Goal: Task Accomplishment & Management: Manage account settings

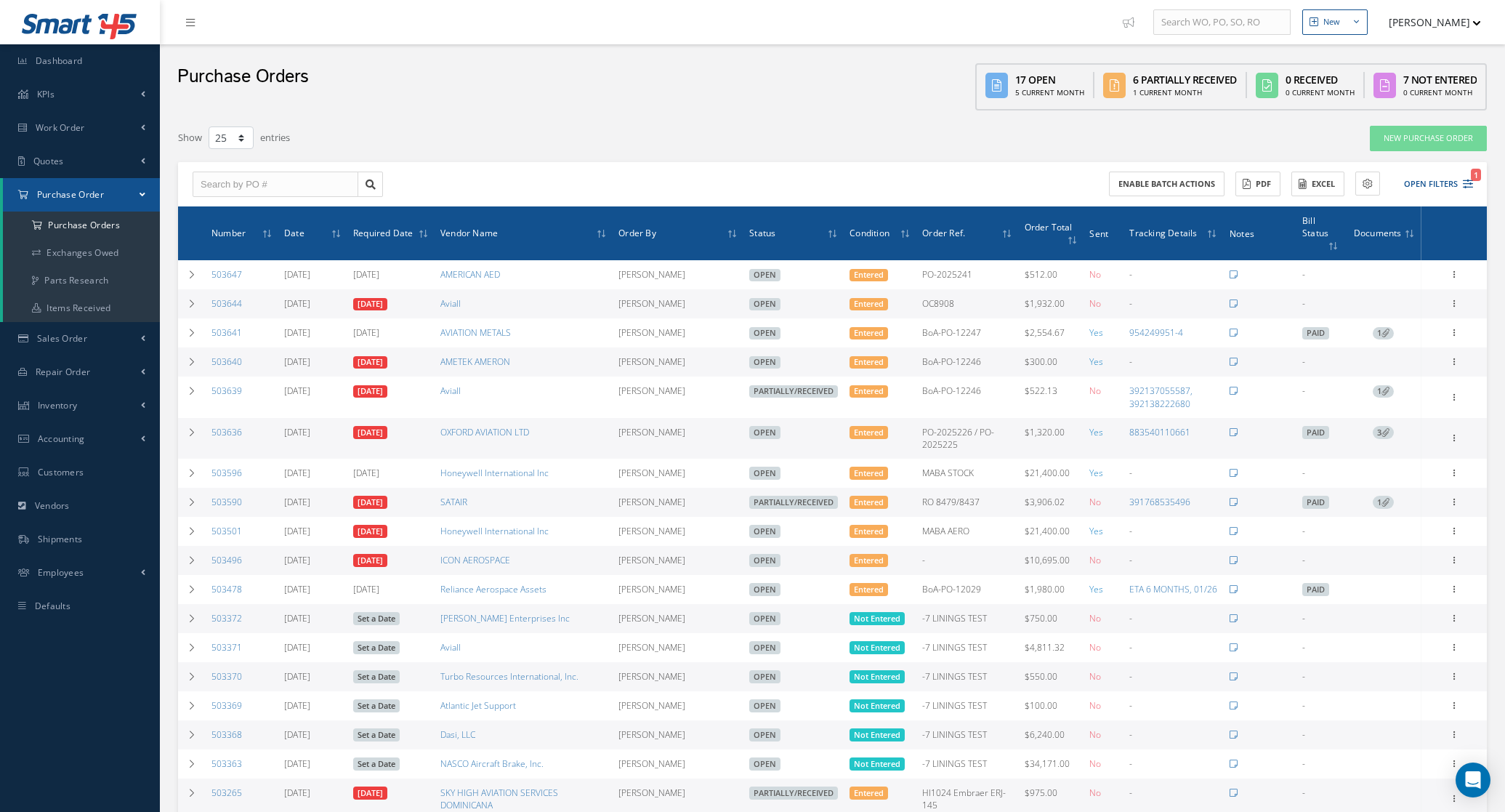
select select "25"
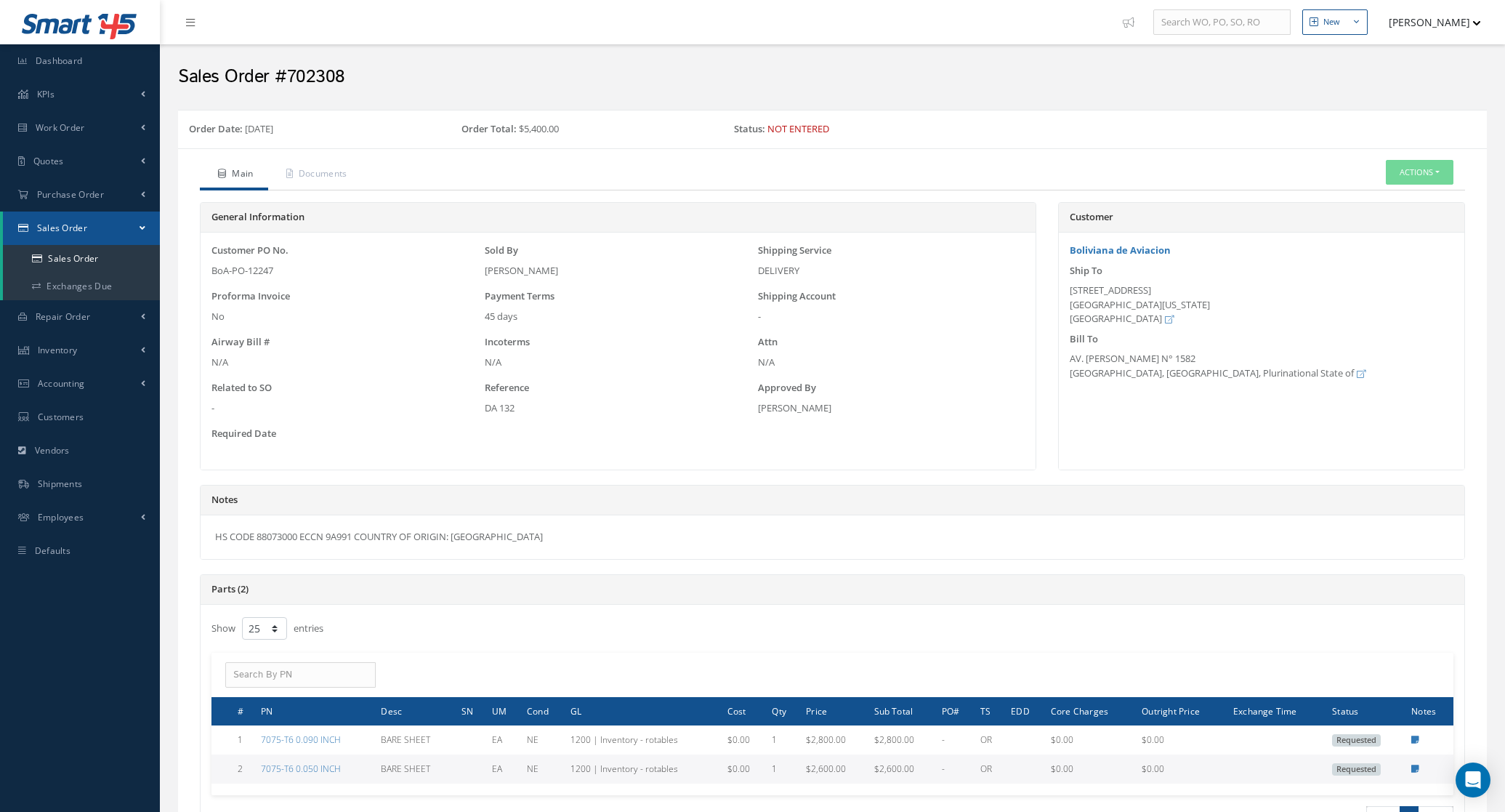
select select "25"
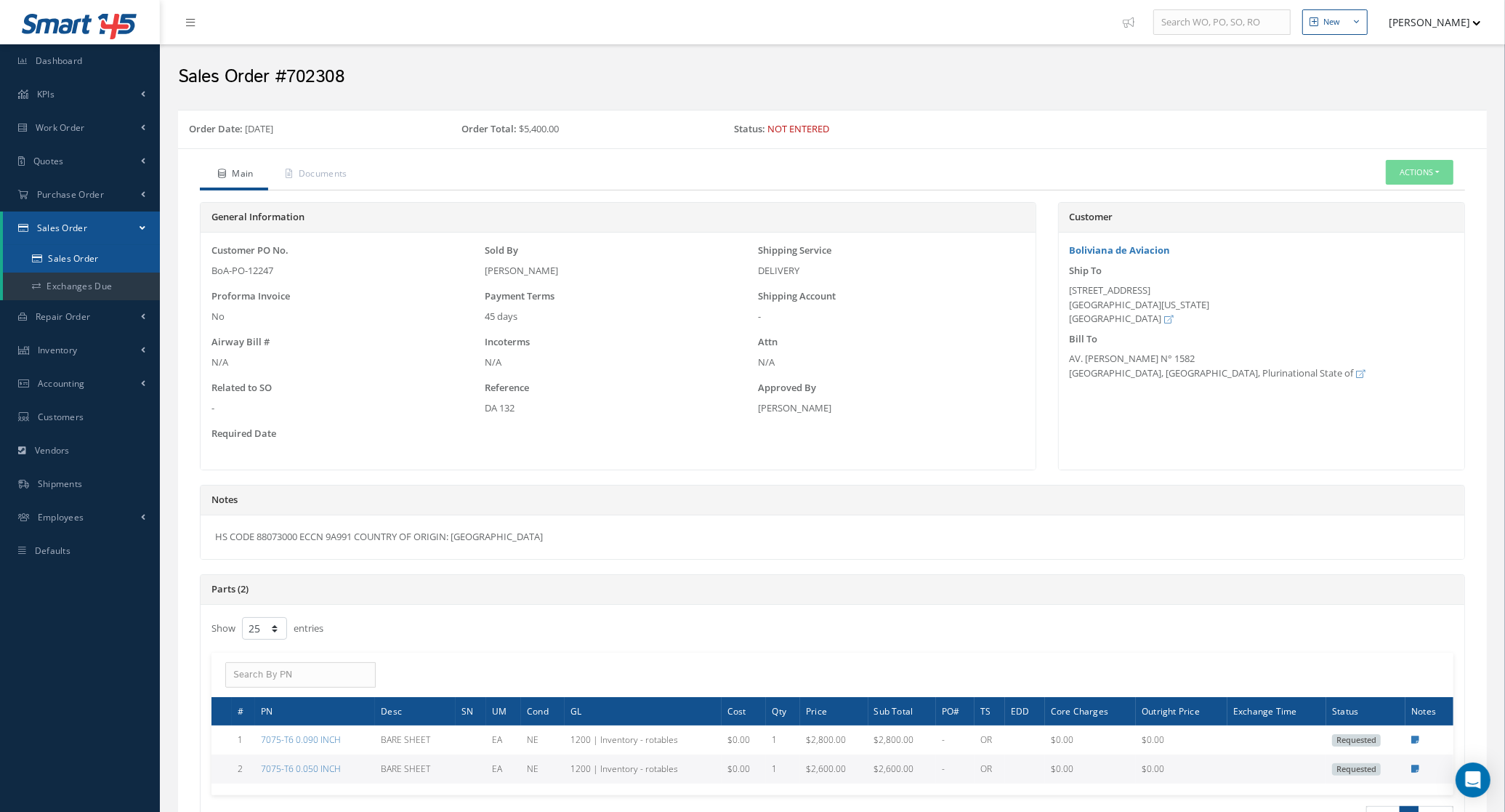
click at [85, 252] on link "Sales Order" at bounding box center [81, 259] width 157 height 28
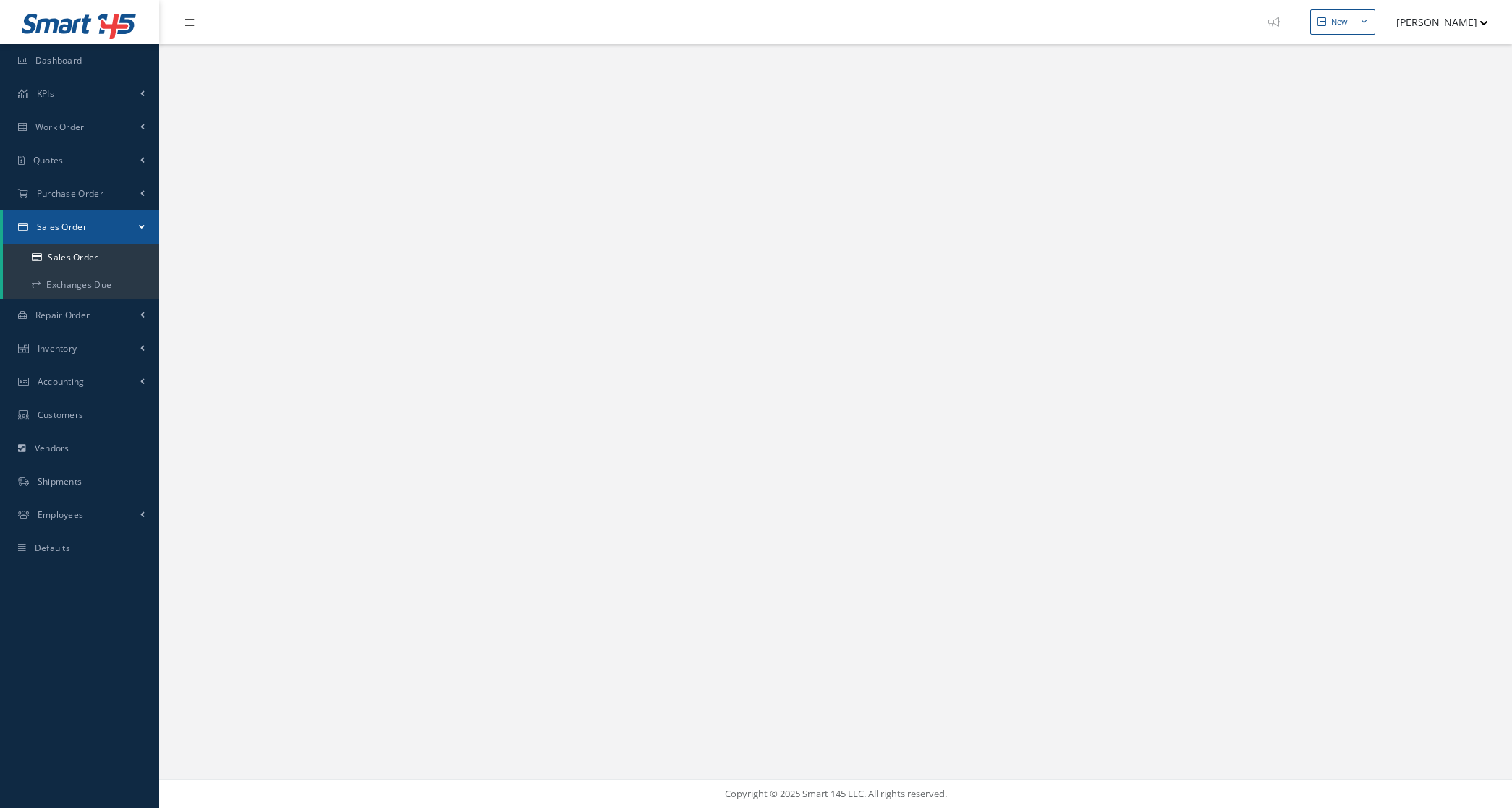
select select "25"
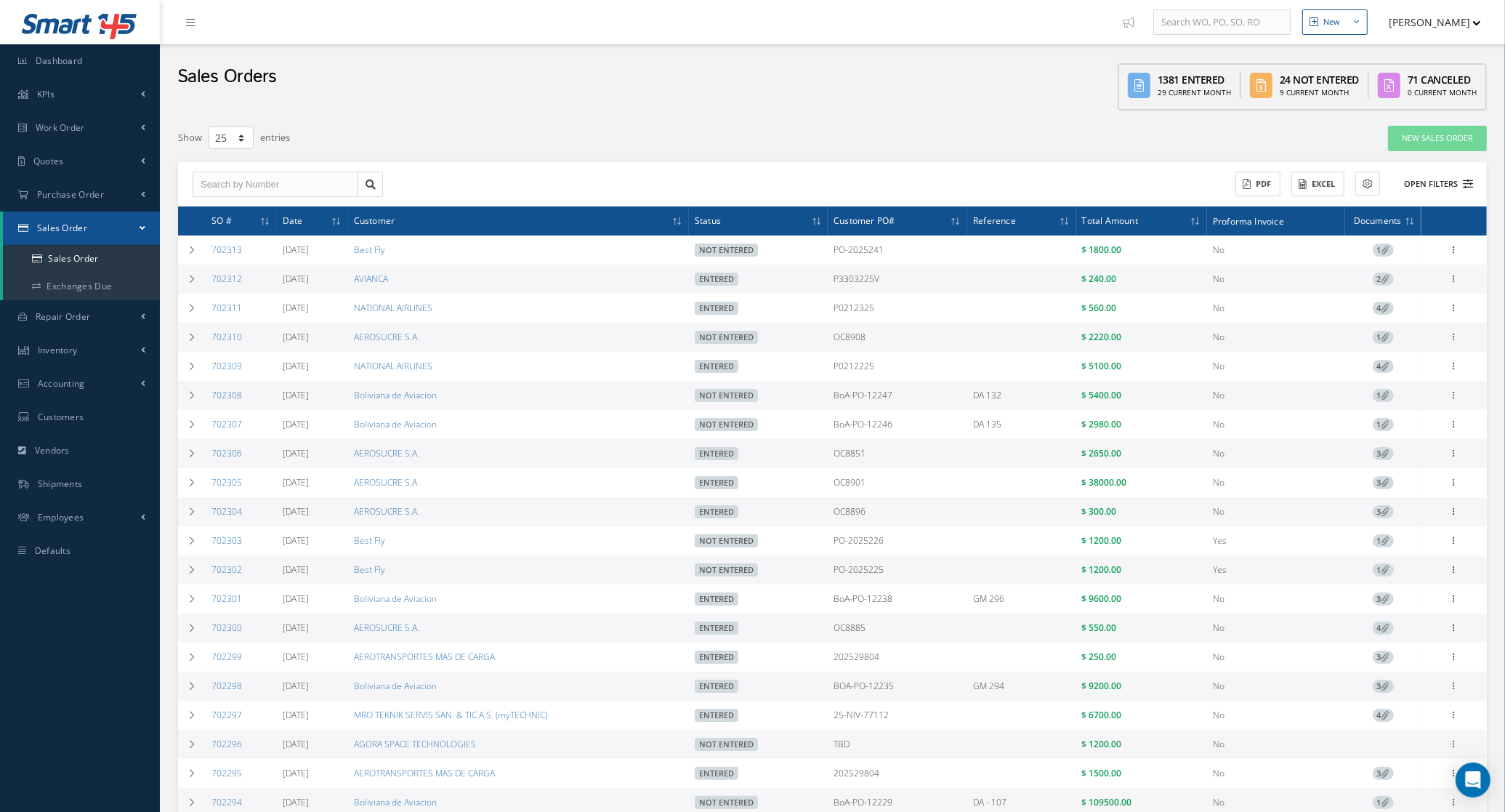
click at [1452, 179] on button "Open Filters" at bounding box center [1432, 184] width 82 height 24
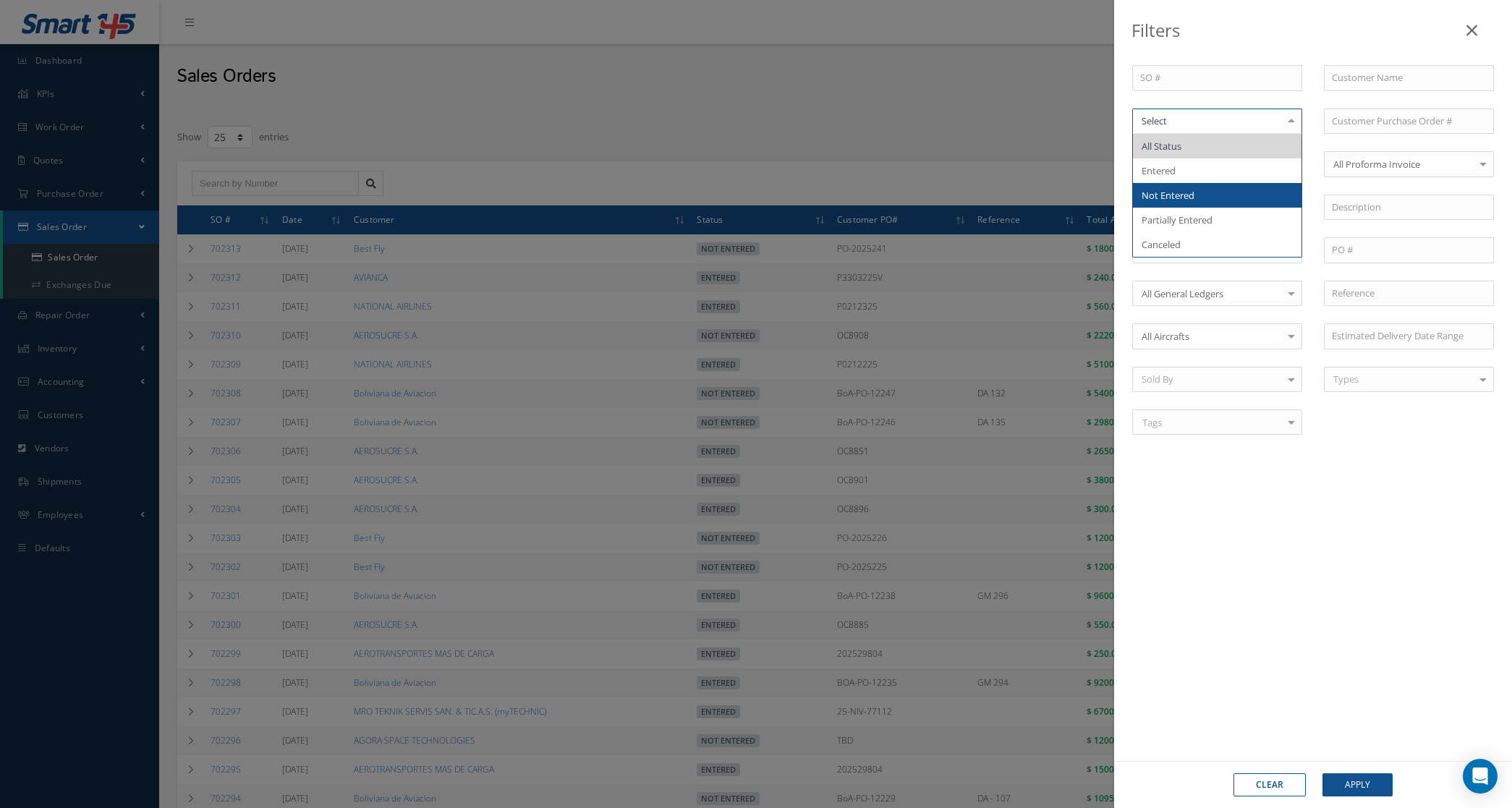
click at [1199, 205] on span "Not Entered" at bounding box center [1217, 195] width 168 height 25
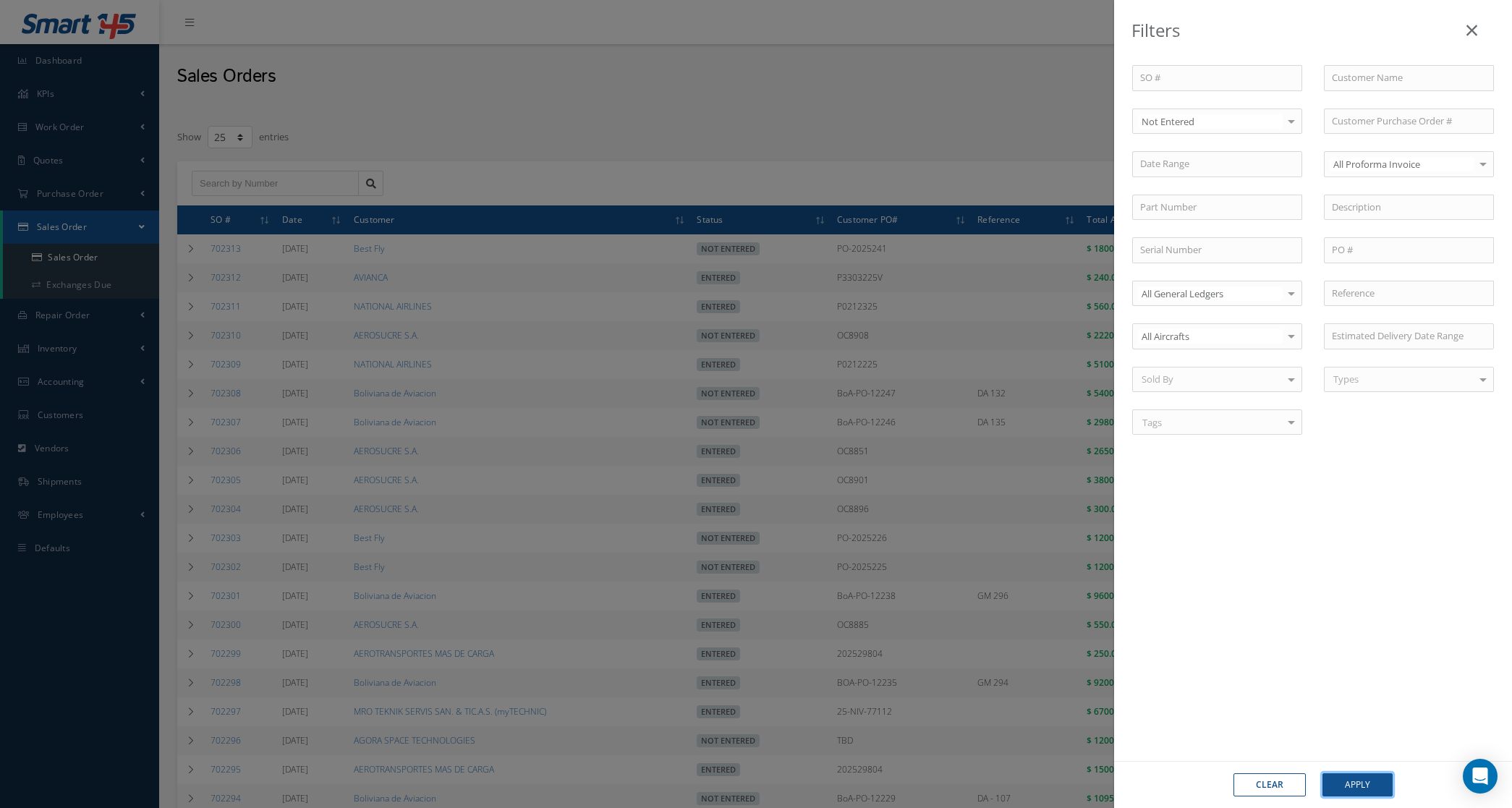
click at [1354, 789] on button "Apply" at bounding box center [1357, 784] width 70 height 23
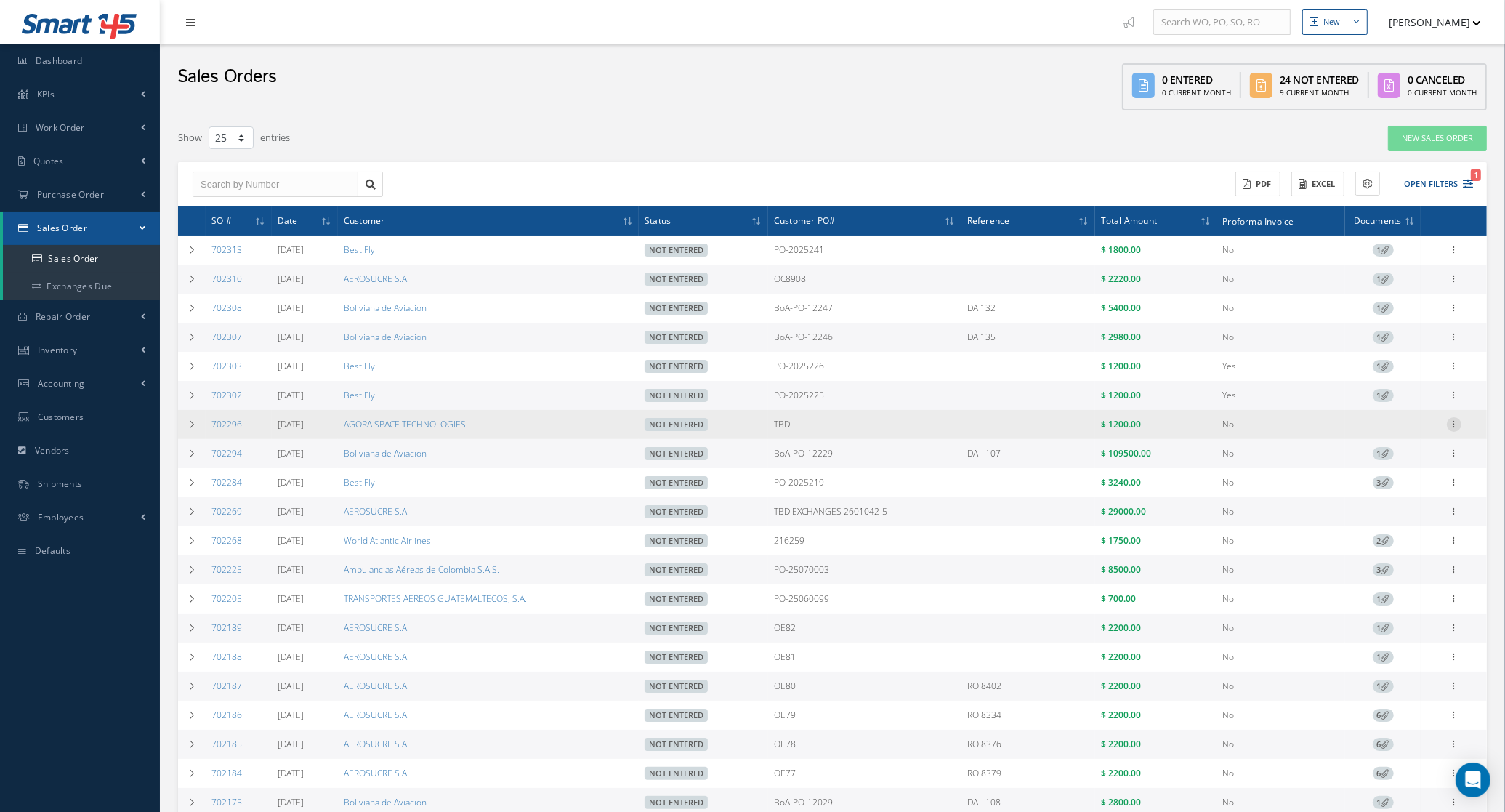
click at [1448, 257] on div at bounding box center [1454, 250] width 15 height 15
click at [1407, 462] on link "Edit" at bounding box center [1388, 453] width 115 height 18
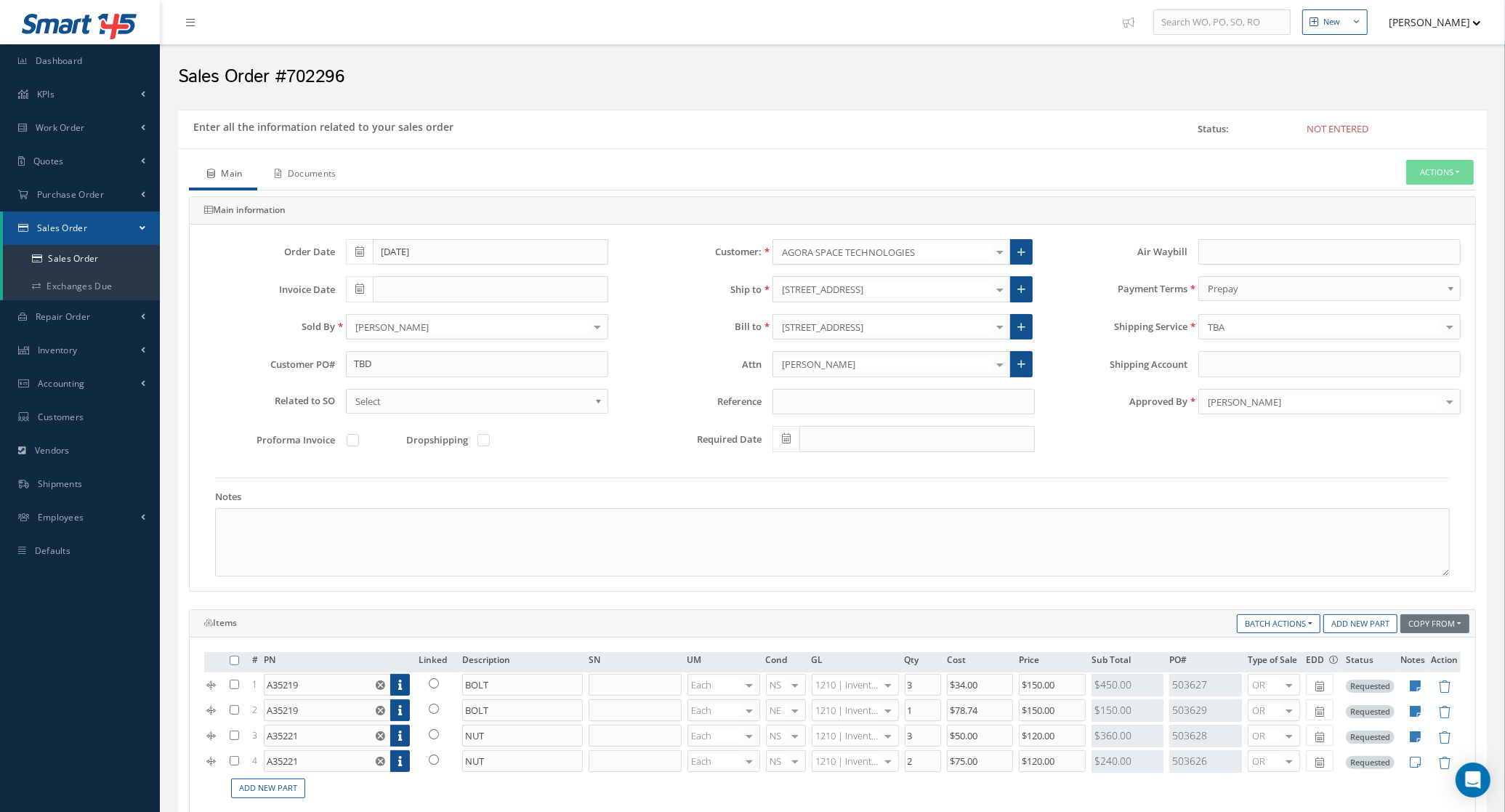
click at [314, 180] on link "Documents" at bounding box center [303, 175] width 93 height 30
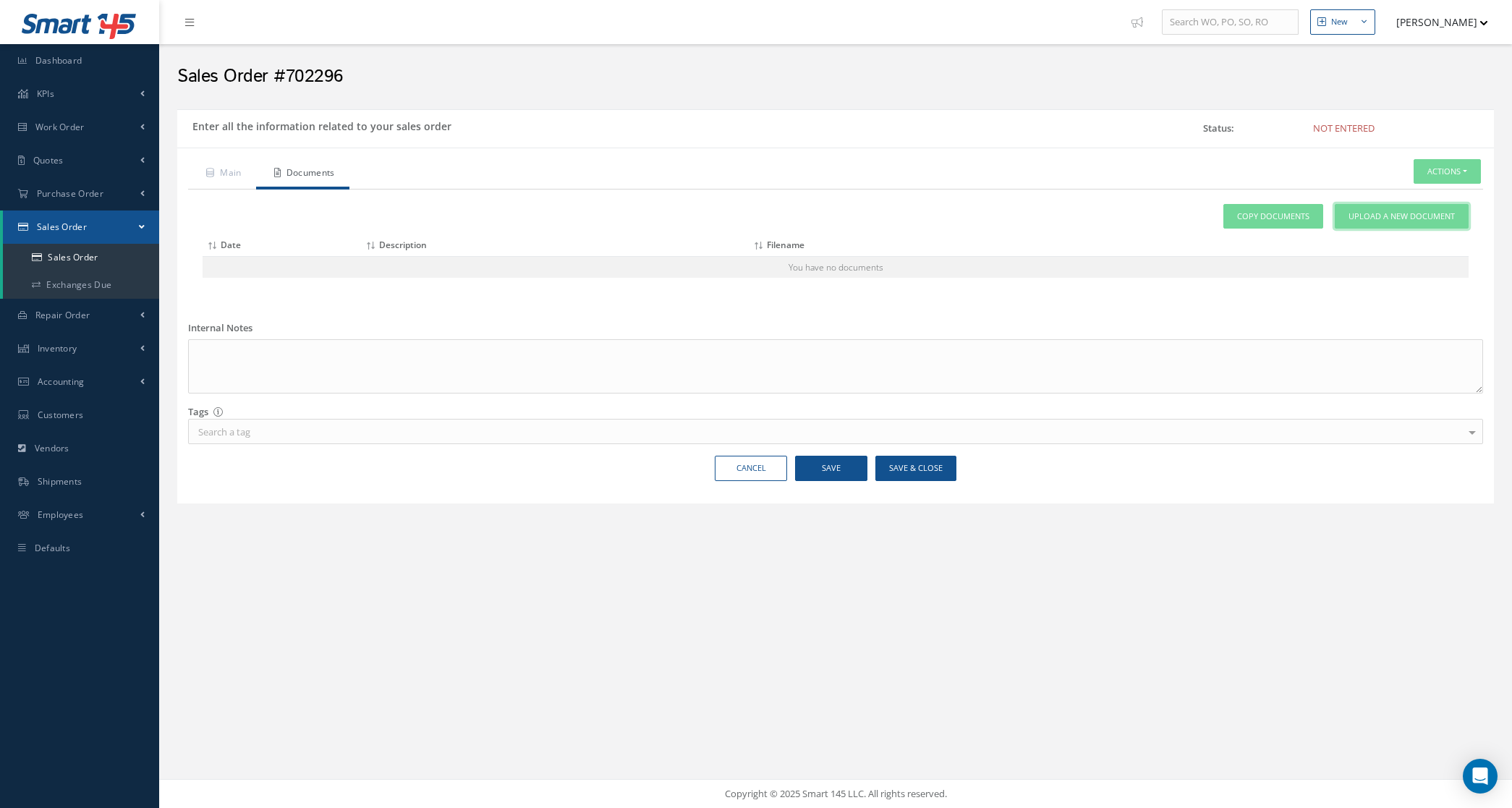
click at [1373, 211] on span "Upload a New Document" at bounding box center [1402, 216] width 107 height 12
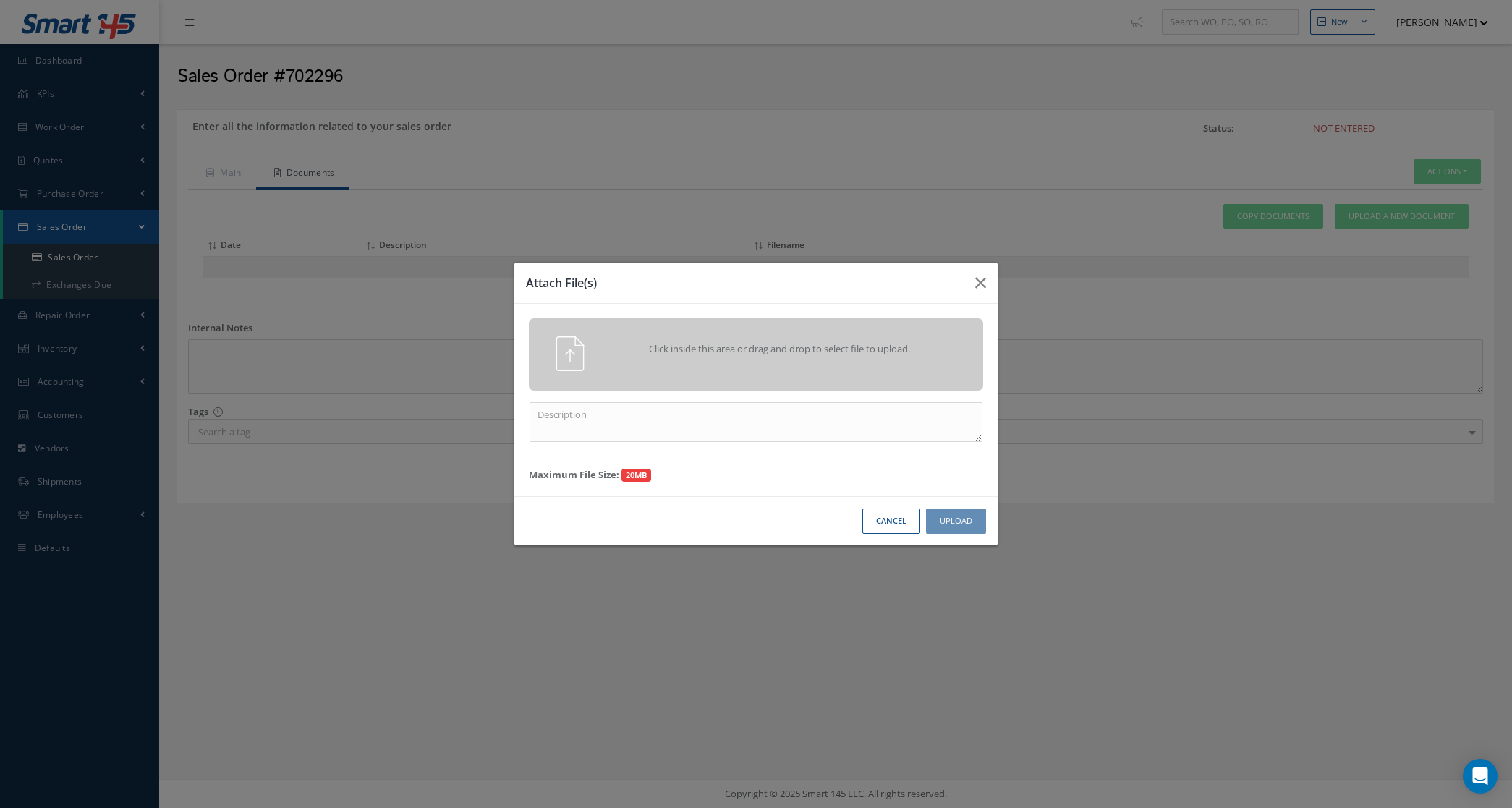
click at [919, 333] on div "Click inside this area or drag and drop to select file to upload." at bounding box center [756, 354] width 454 height 73
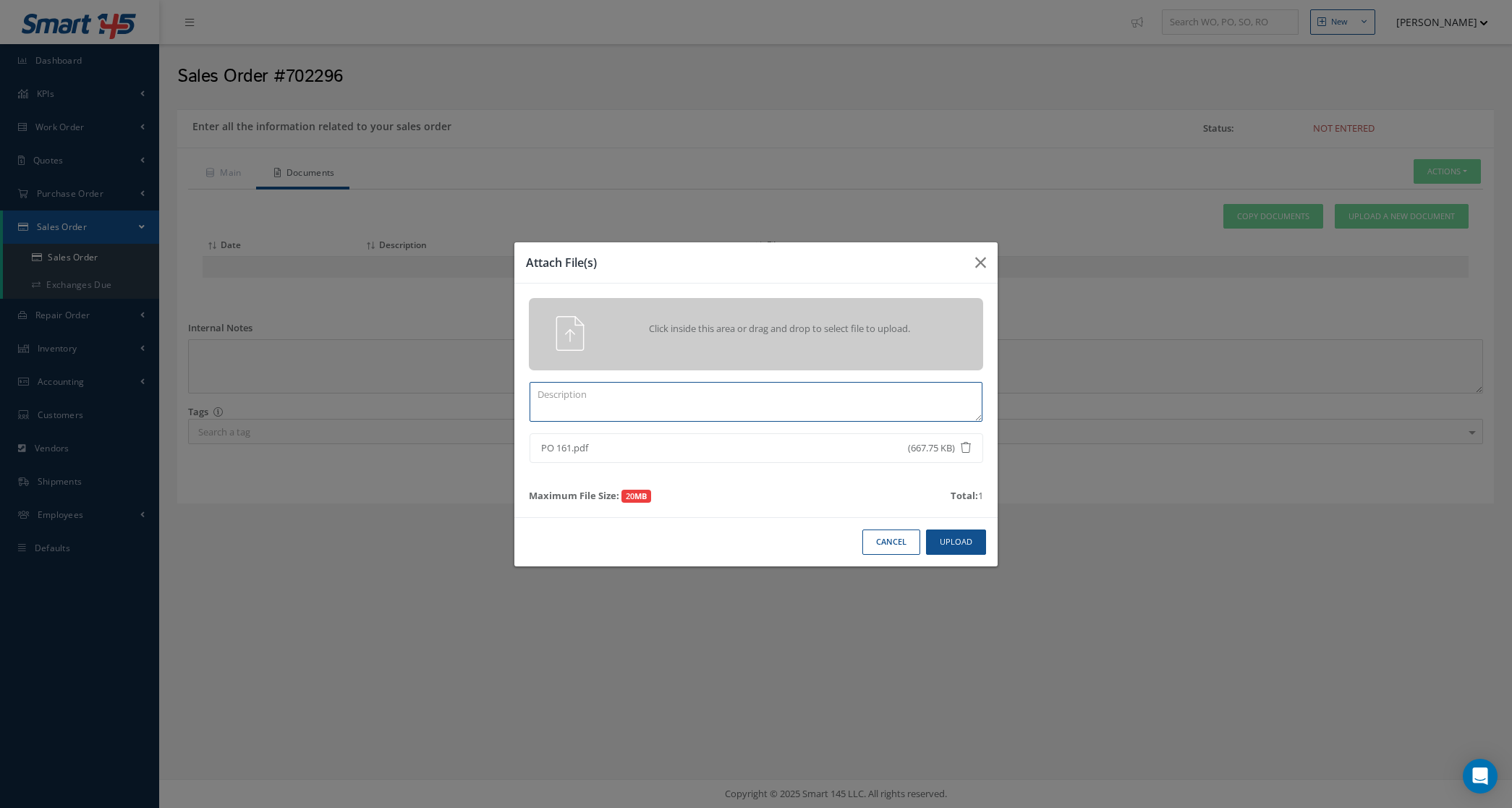
click at [631, 387] on textarea at bounding box center [756, 401] width 452 height 40
type textarea "p"
type textarea "PO"
click at [961, 551] on button "Upload" at bounding box center [956, 542] width 60 height 26
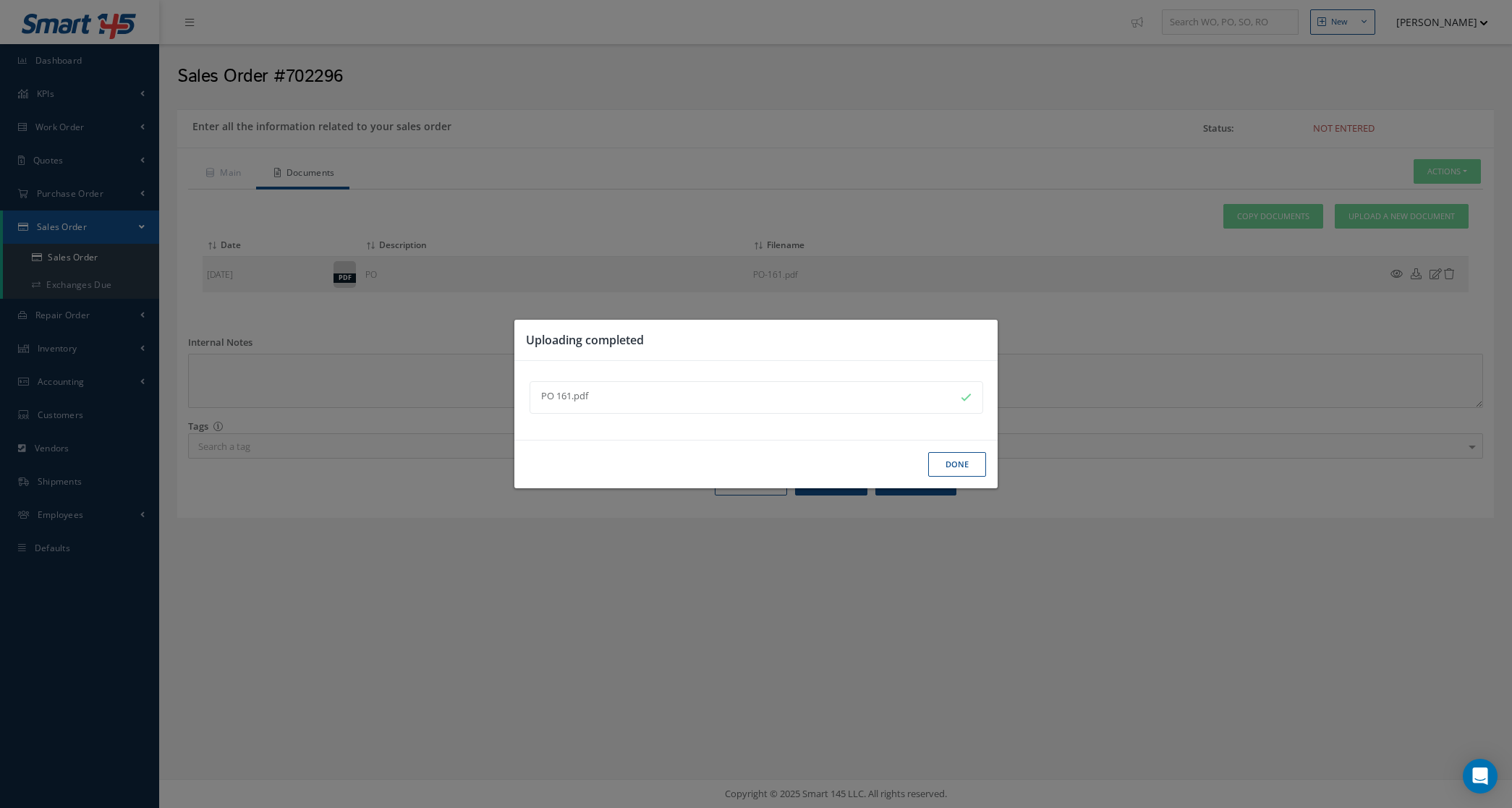
click at [954, 462] on button "Done" at bounding box center [956, 465] width 58 height 26
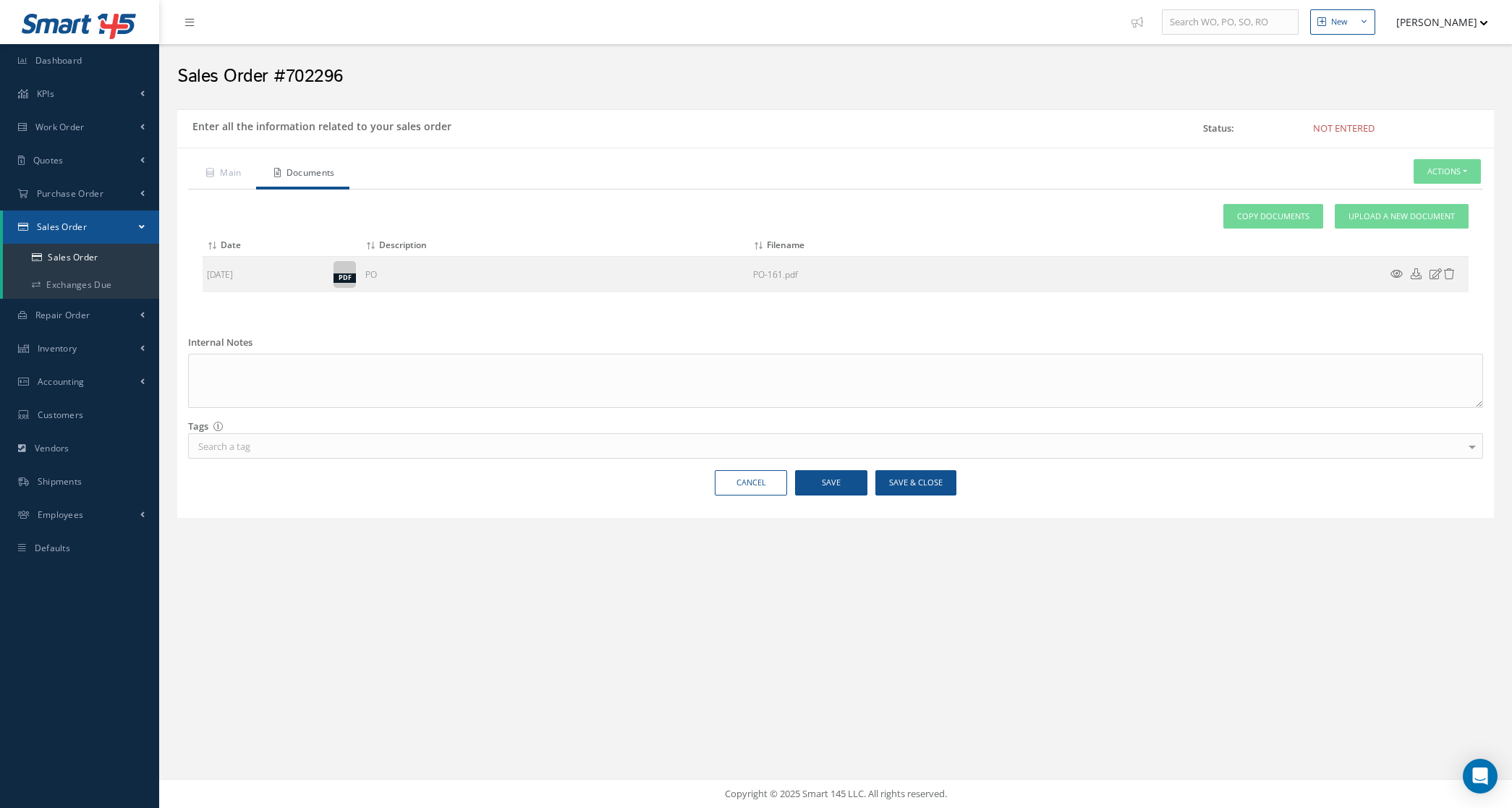
click at [232, 189] on div "Attach File(s) Click inside this area or drag and drop to select file to upload…" at bounding box center [836, 254] width 1295 height 130
click at [222, 161] on link "Main" at bounding box center [223, 174] width 68 height 30
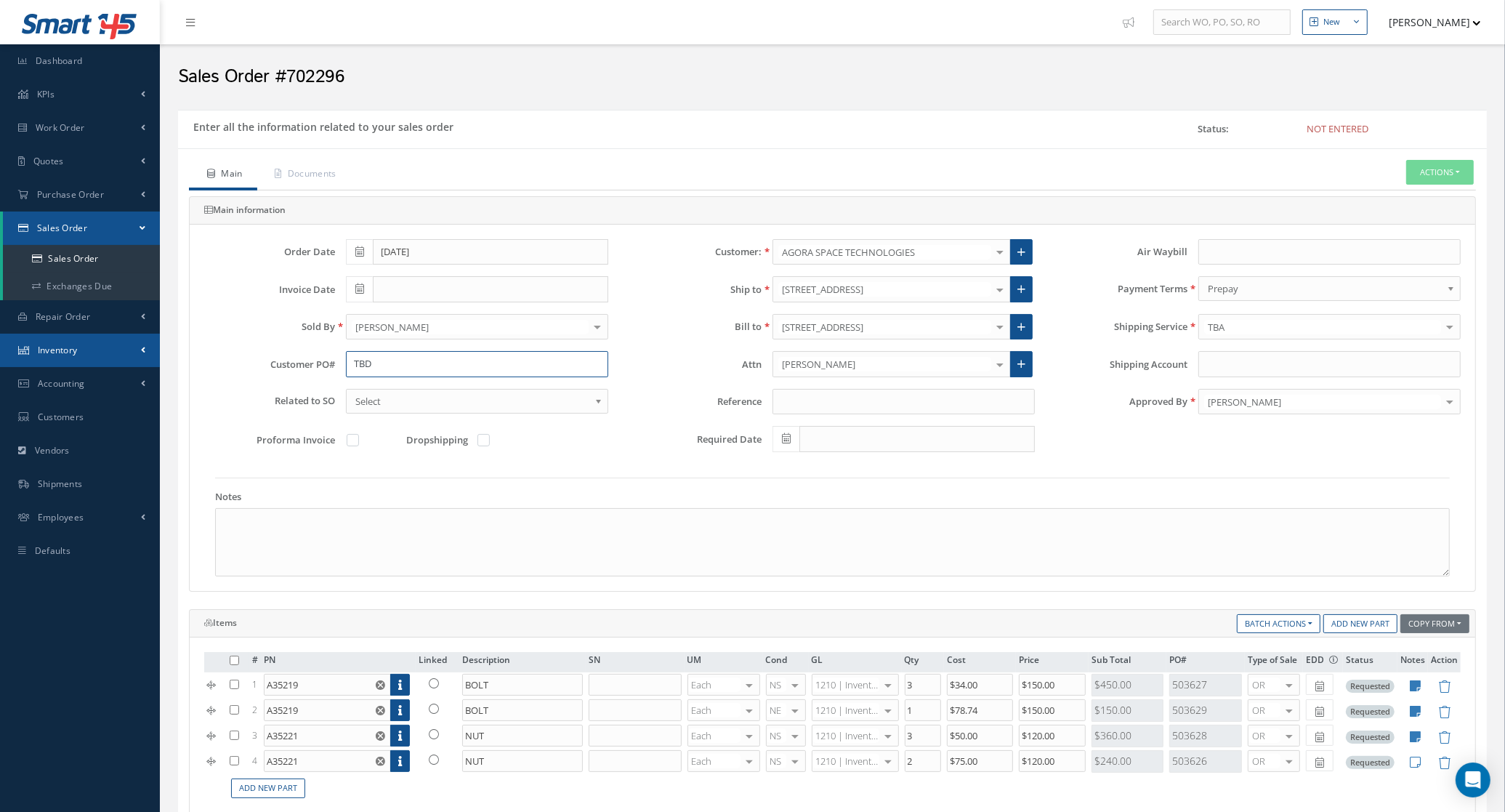
drag, startPoint x: 407, startPoint y: 360, endPoint x: 95, endPoint y: 361, distance: 312.0
click at [98, 397] on div "Smart 145 Dashboard KPIs Accounting Work Order Work Order Preview" at bounding box center [752, 631] width 1505 height 1262
type input "161"
click at [1439, 740] on icon at bounding box center [1444, 736] width 12 height 12
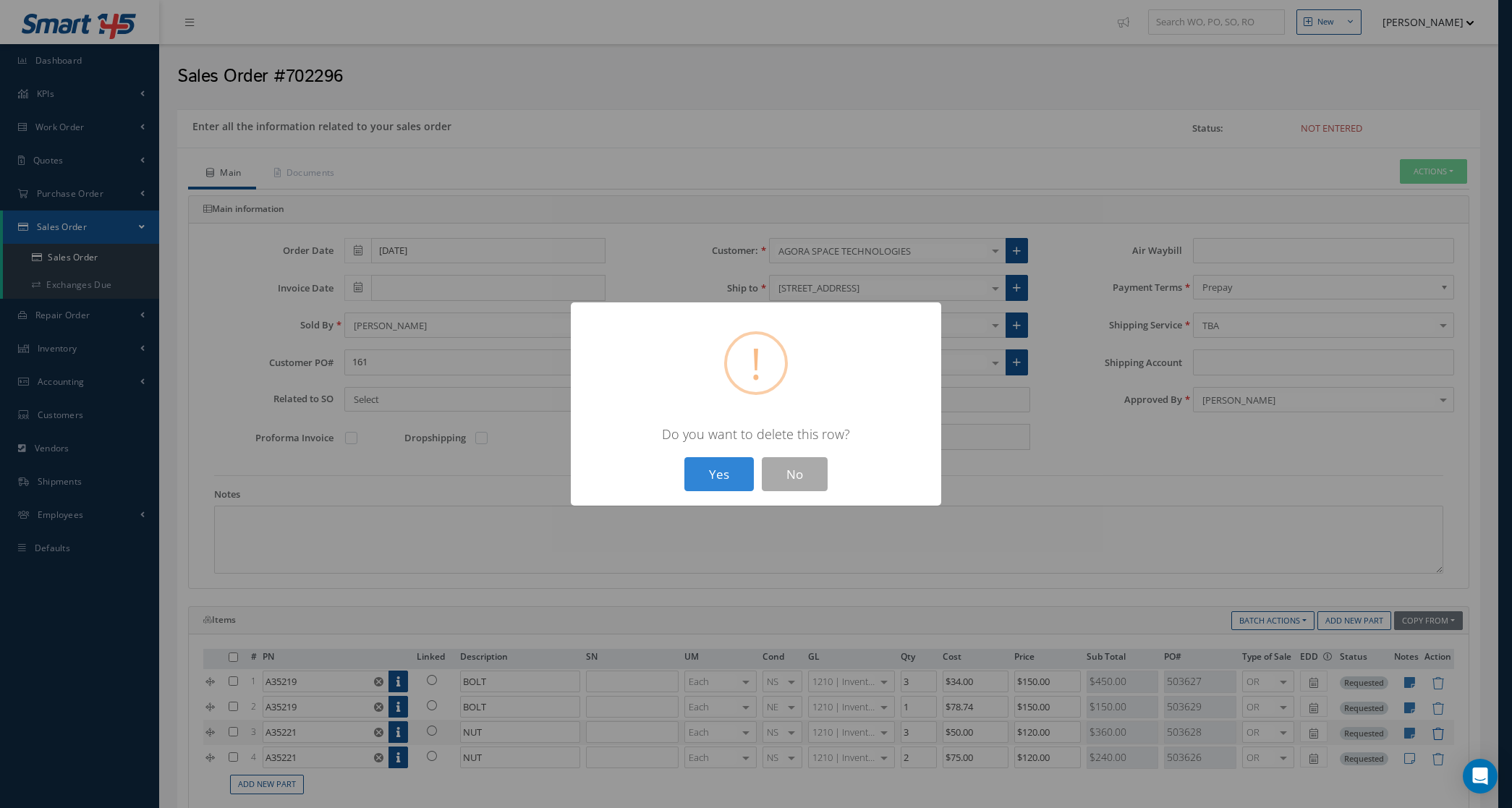
click at [684, 457] on button "Yes" at bounding box center [719, 473] width 70 height 34
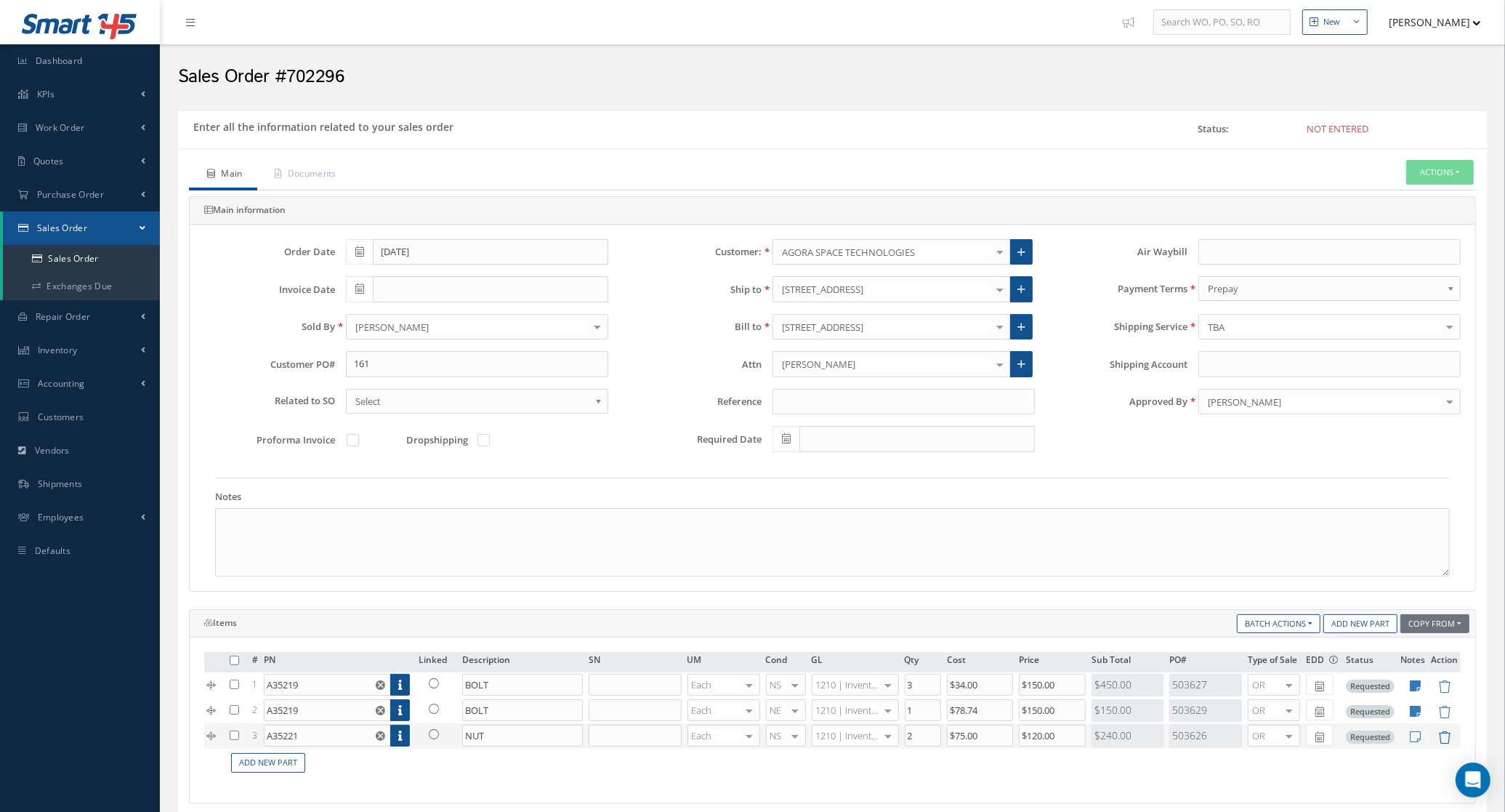
click at [1443, 740] on icon at bounding box center [1444, 736] width 12 height 12
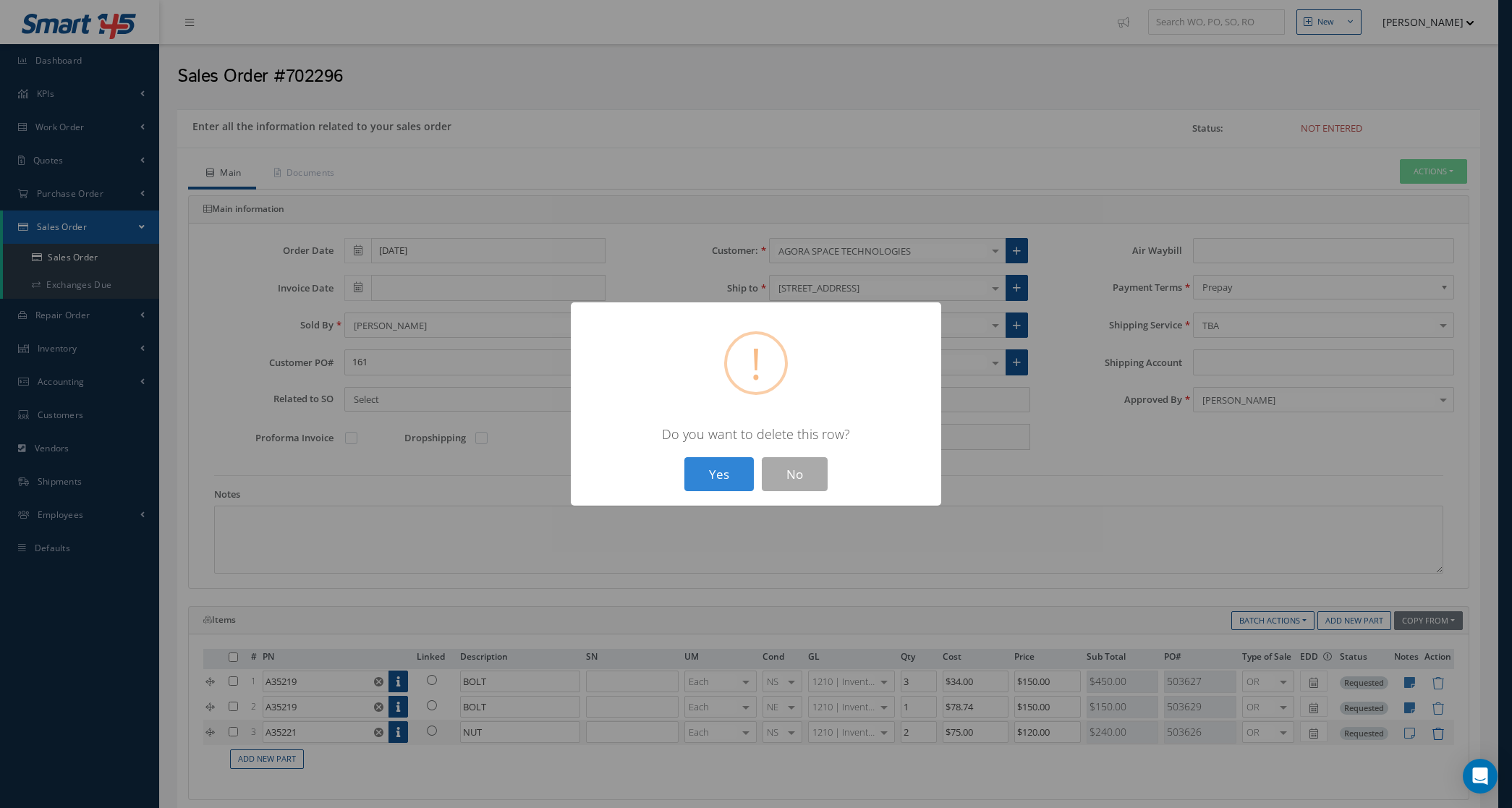
click at [684, 457] on button "Yes" at bounding box center [719, 473] width 70 height 34
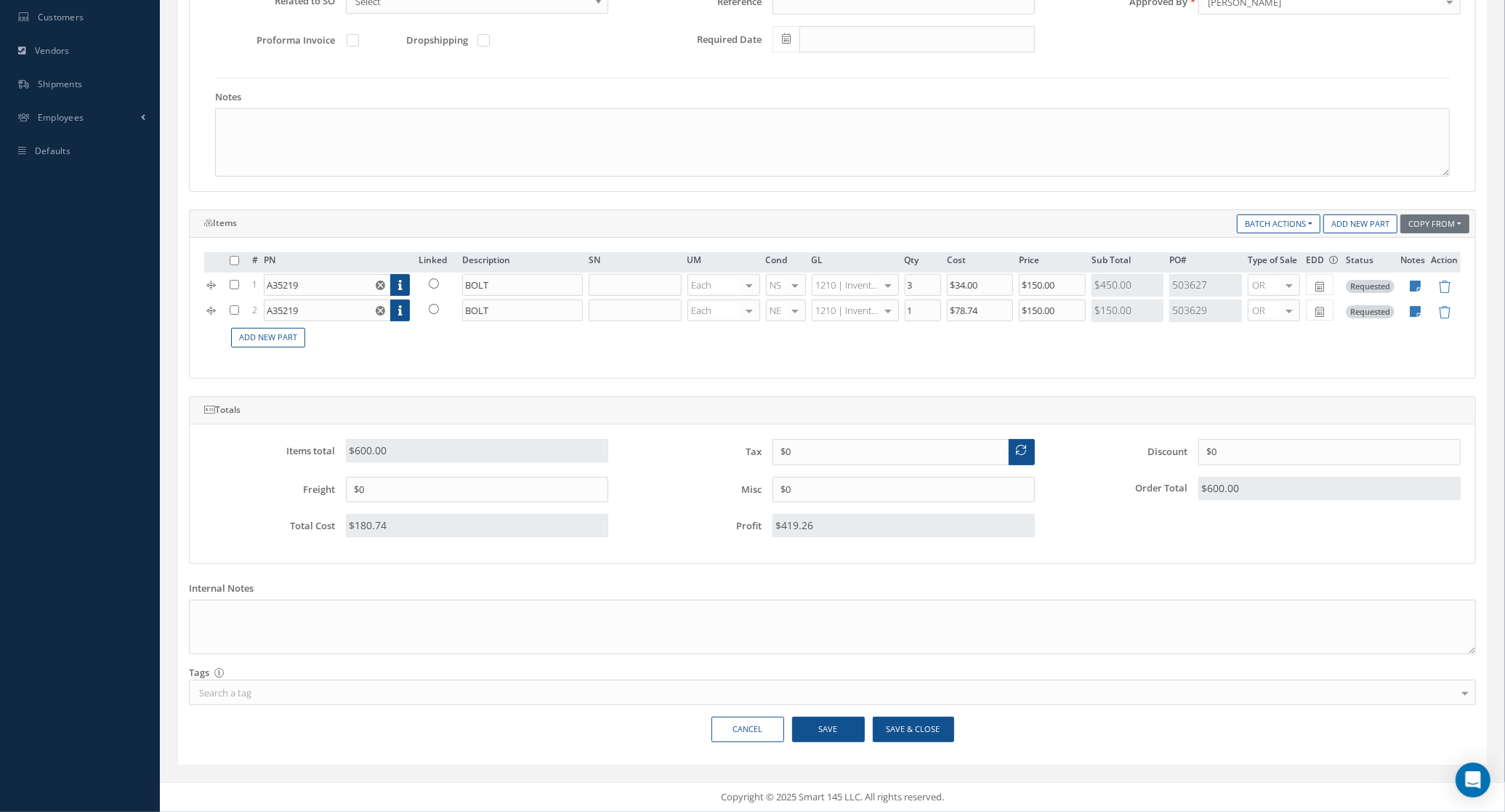
scroll to position [405, 0]
click at [907, 729] on button "Save & Close" at bounding box center [914, 730] width 81 height 26
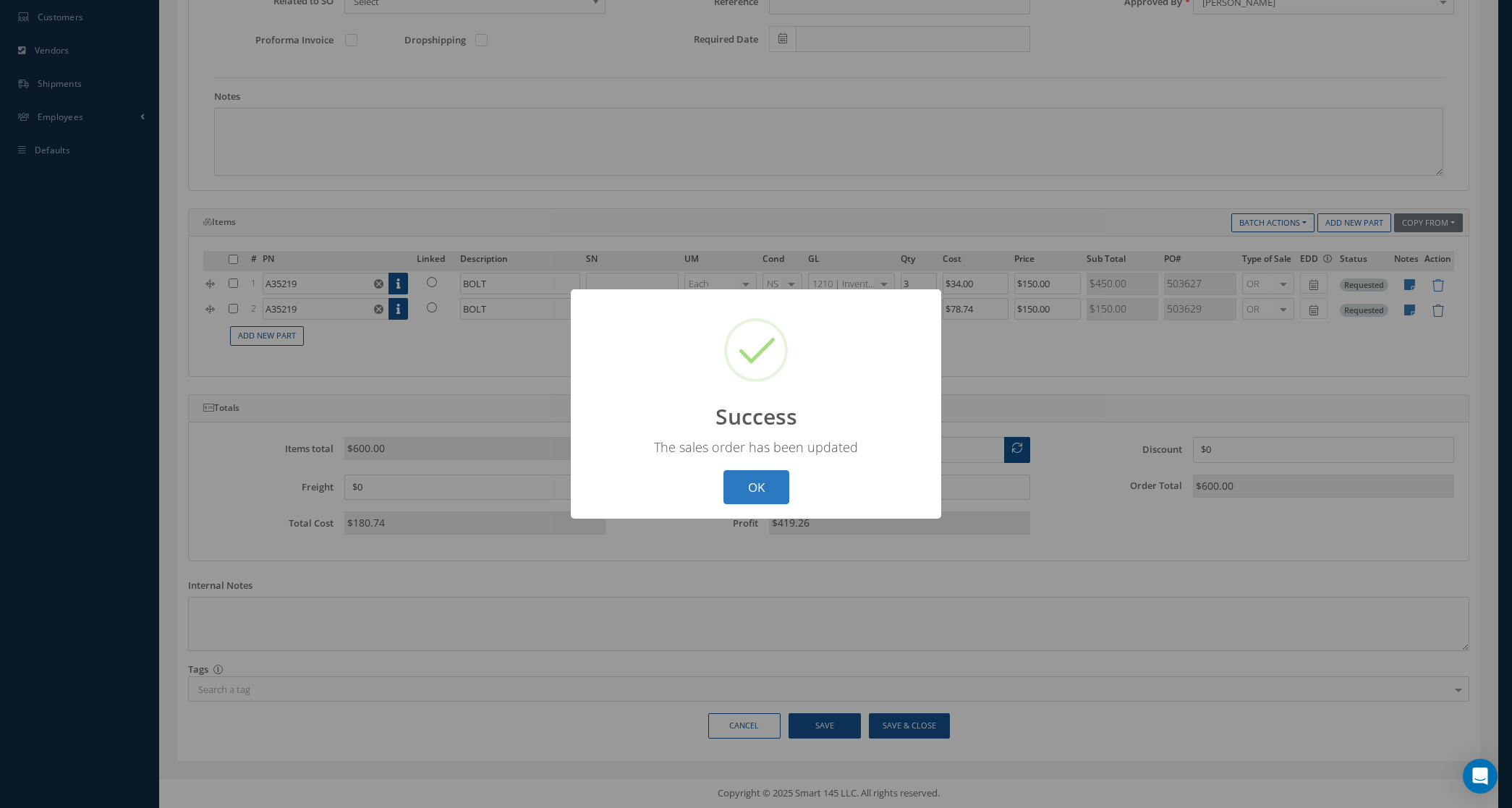
click at [742, 490] on button "OK" at bounding box center [757, 486] width 66 height 34
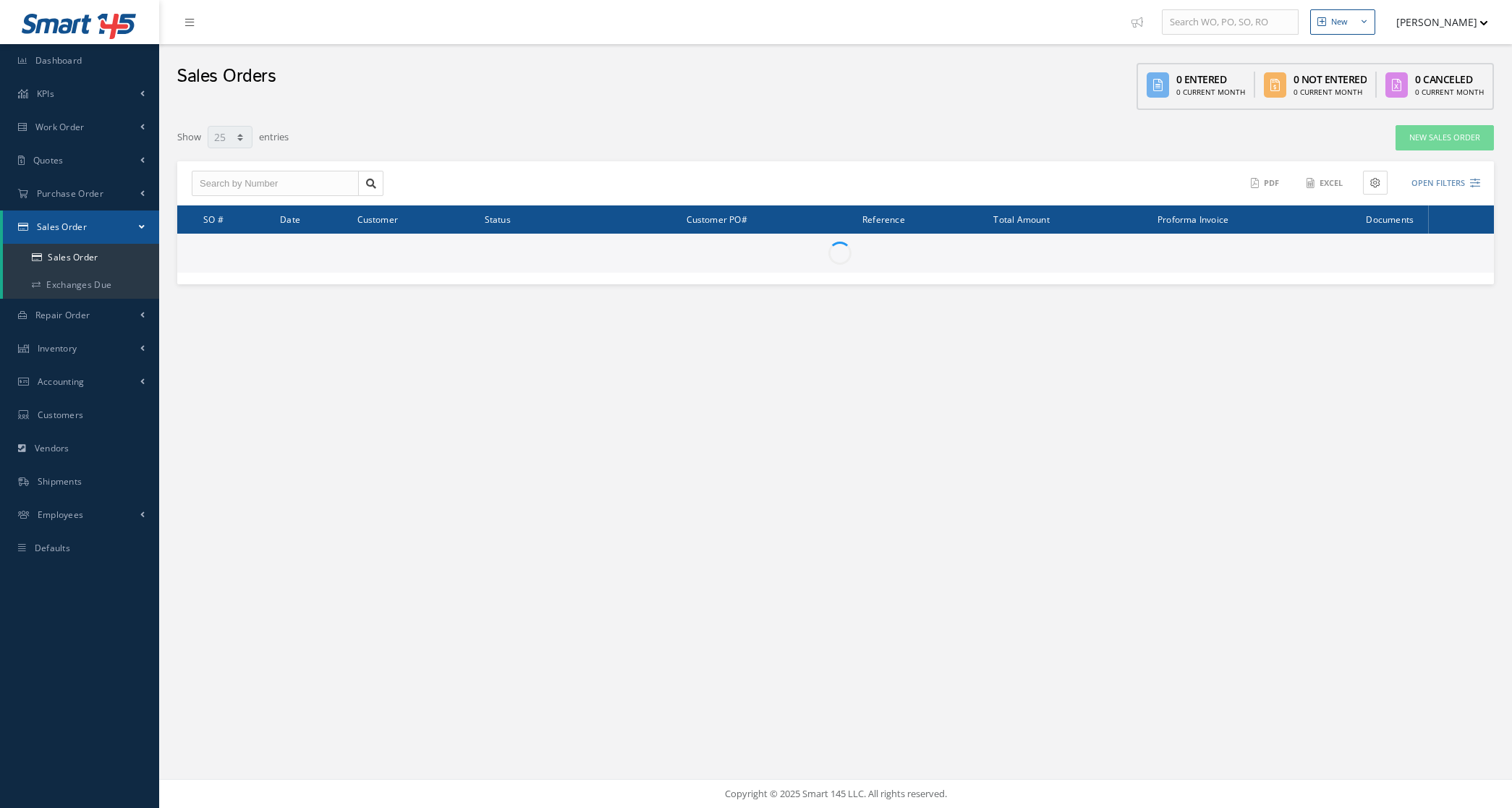
select select "25"
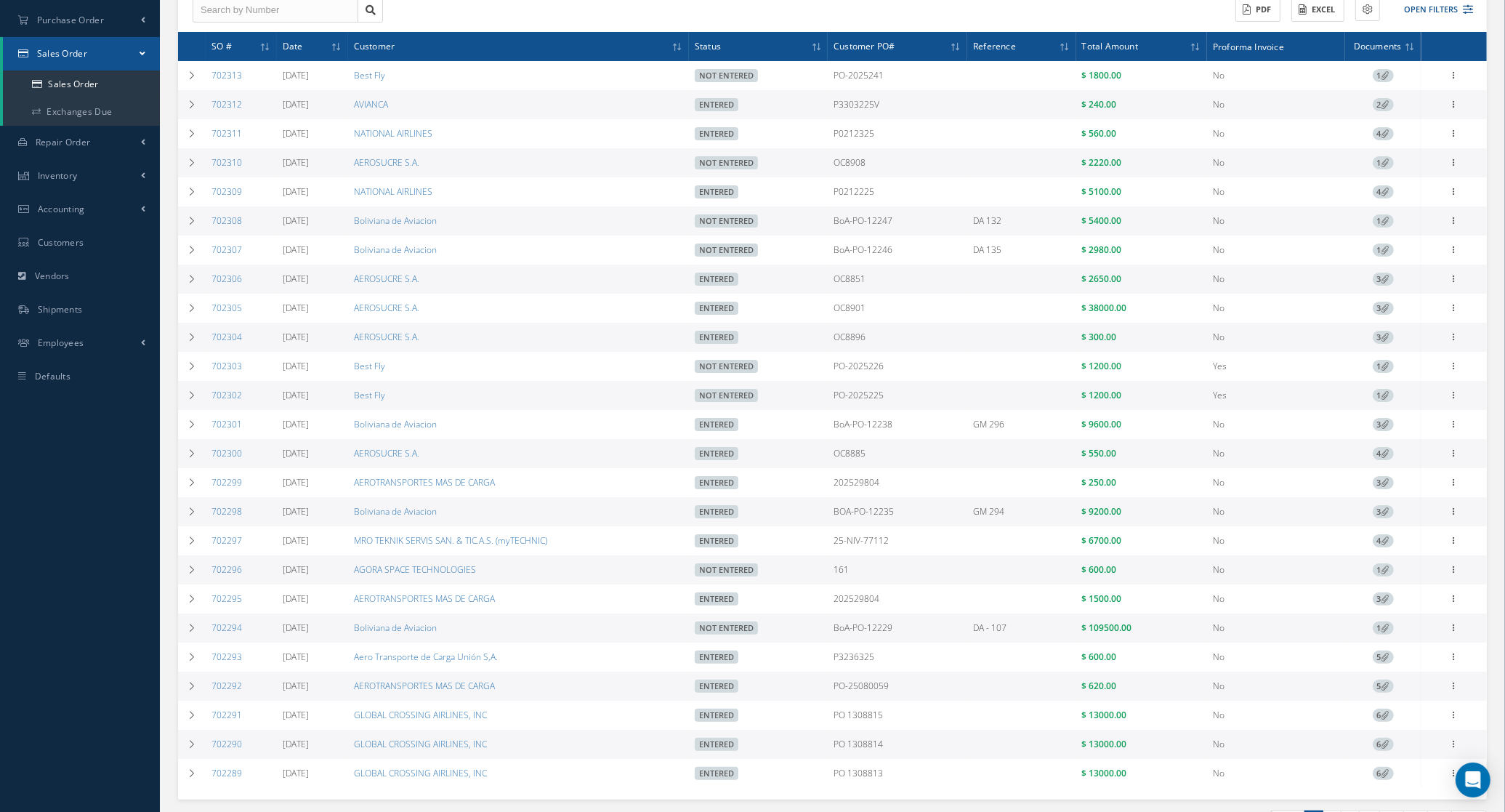
scroll to position [274, 0]
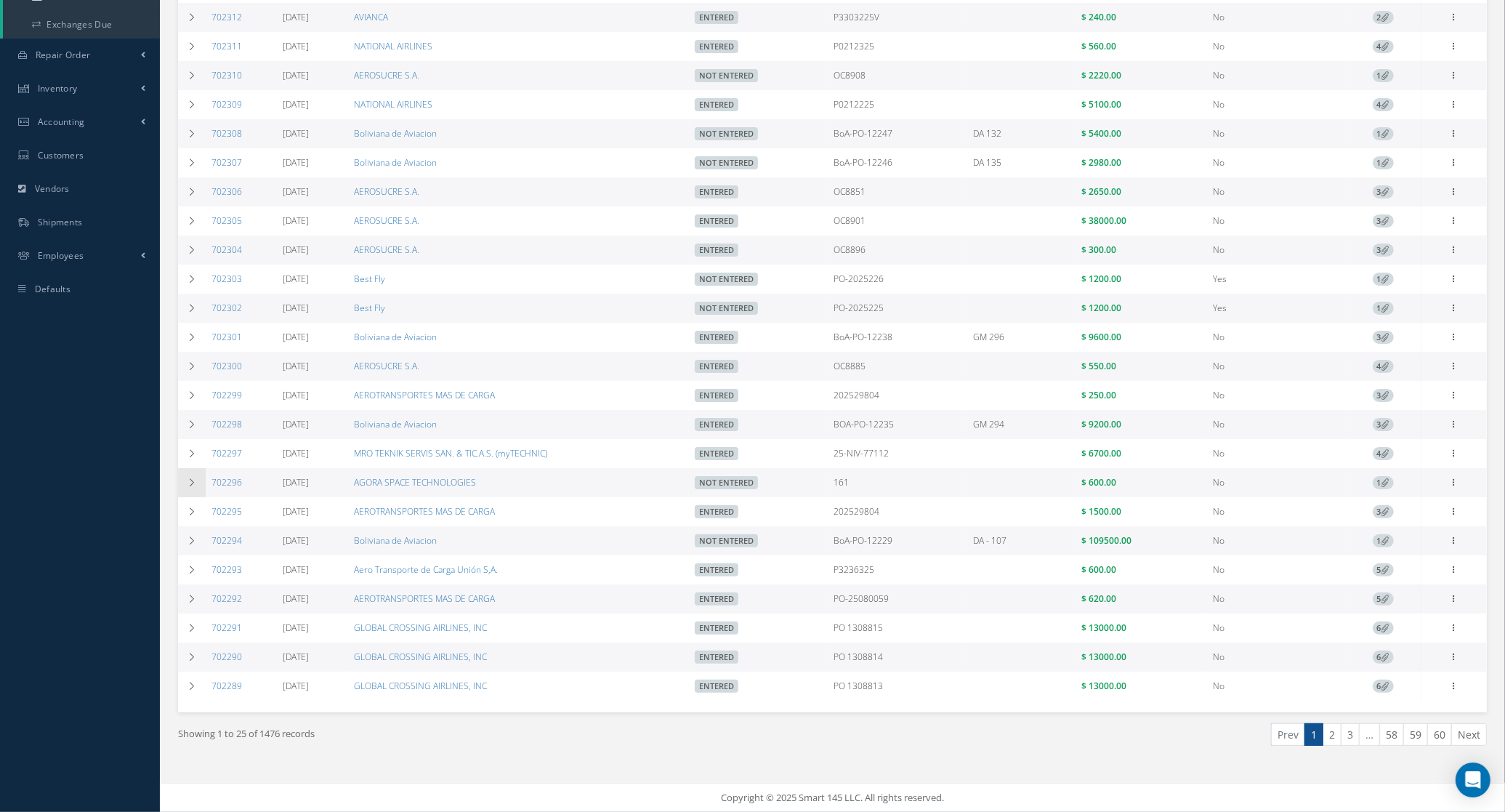
click at [189, 479] on icon at bounding box center [191, 482] width 10 height 8
